Goal: Navigation & Orientation: Find specific page/section

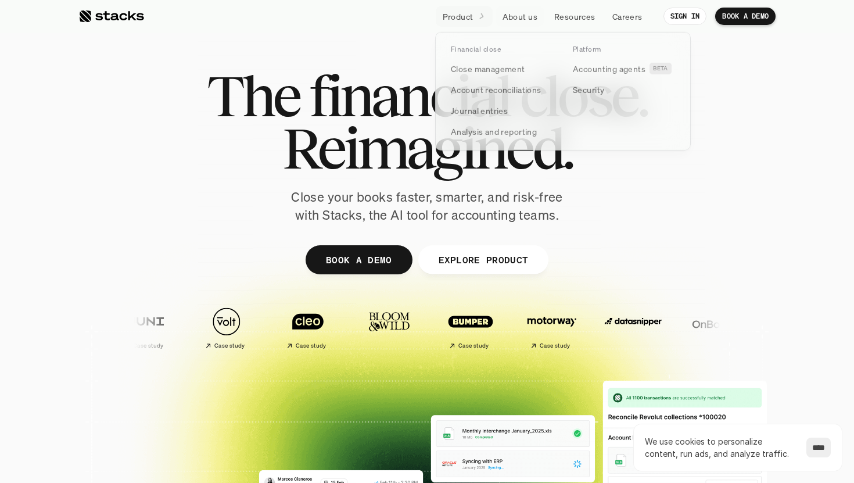
click at [473, 20] on link "Product" at bounding box center [464, 16] width 57 height 21
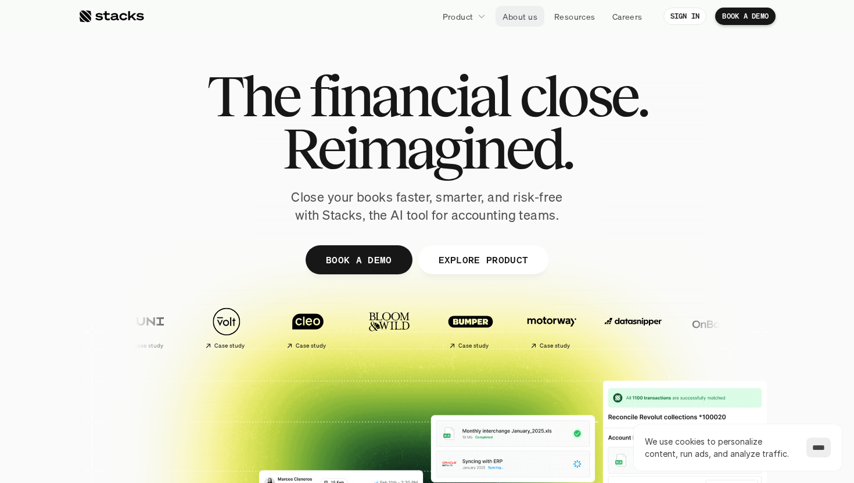
click at [522, 19] on p "About us" at bounding box center [520, 16] width 35 height 12
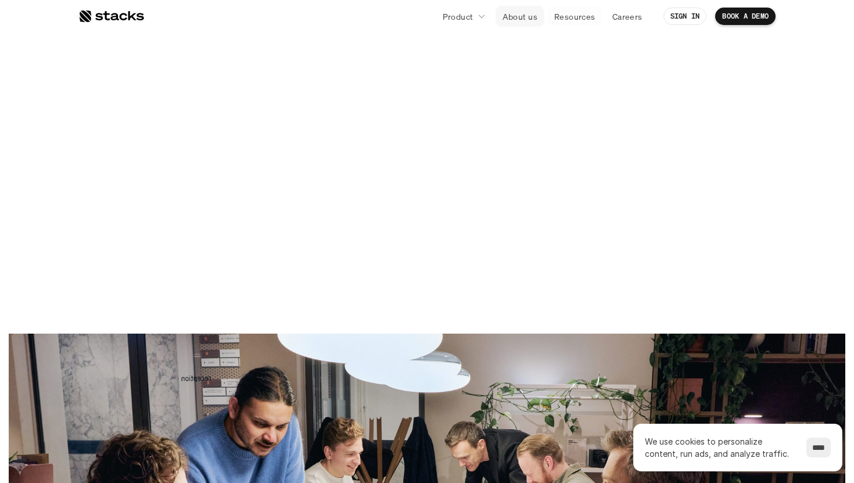
click at [579, 20] on p "Resources" at bounding box center [574, 16] width 41 height 12
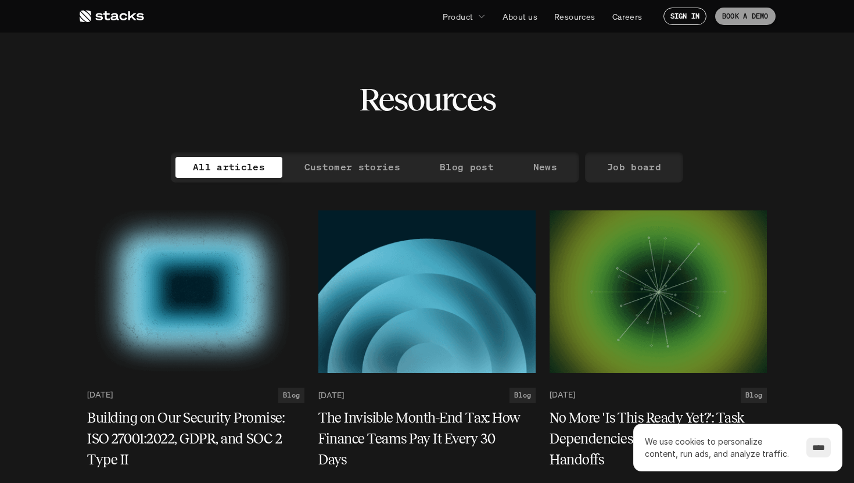
click at [734, 12] on p "BOOK A DEMO" at bounding box center [745, 16] width 46 height 8
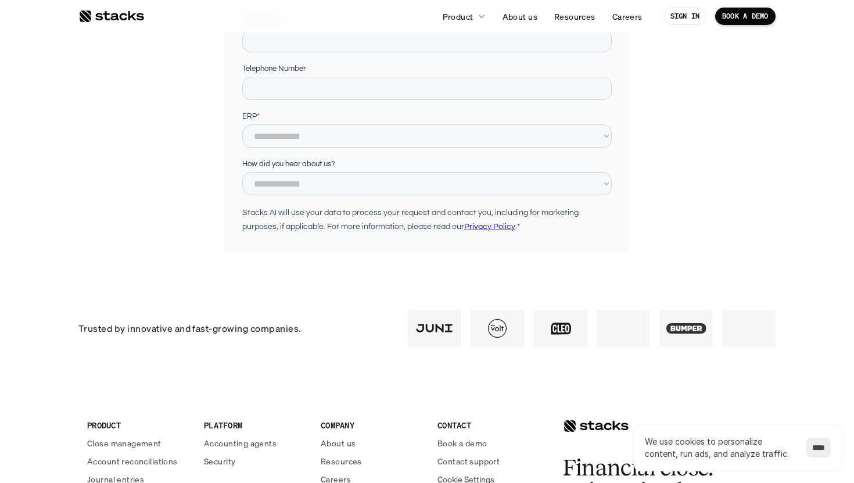
scroll to position [394, 0]
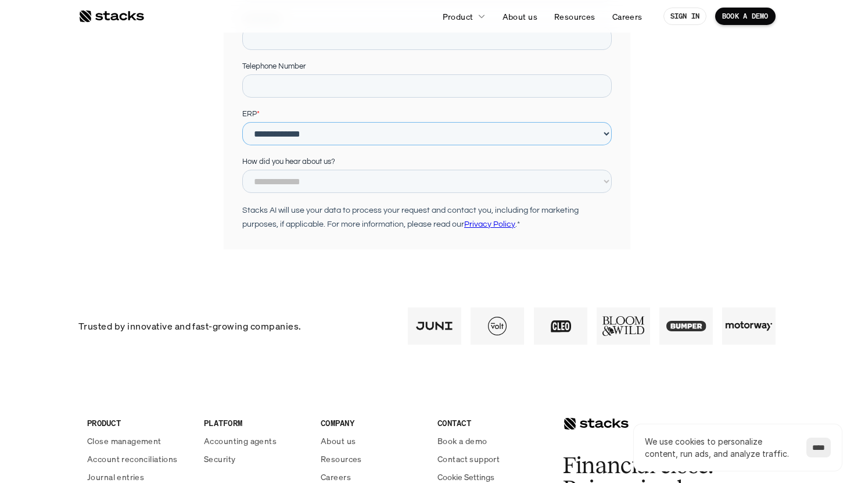
click at [556, 139] on select "**********" at bounding box center [427, 133] width 370 height 23
